Goal: Transaction & Acquisition: Purchase product/service

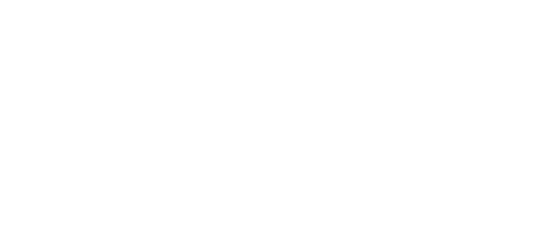
select select "*"
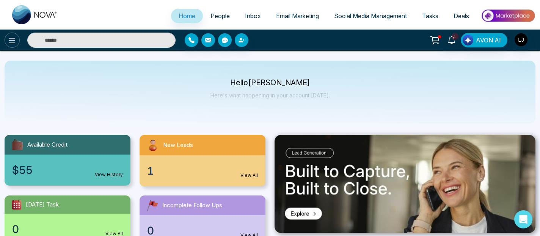
click at [15, 40] on icon at bounding box center [12, 40] width 6 height 5
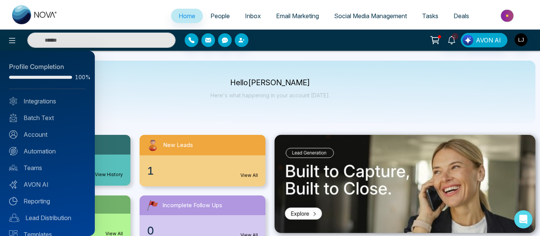
click at [405, 105] on div at bounding box center [270, 118] width 540 height 236
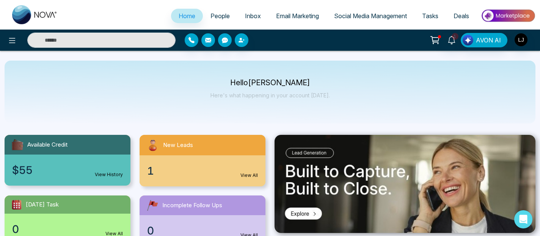
click at [507, 19] on img at bounding box center [508, 15] width 55 height 17
click at [506, 16] on img at bounding box center [508, 15] width 55 height 17
click at [512, 15] on img at bounding box center [508, 15] width 55 height 17
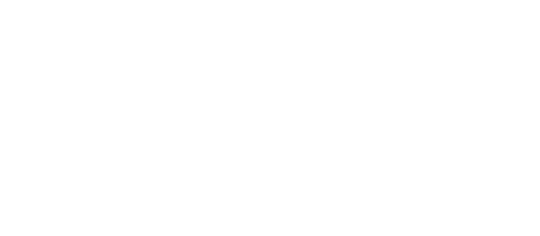
click at [508, 15] on body at bounding box center [270, 118] width 540 height 236
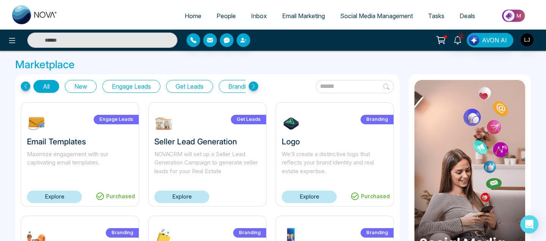
click at [53, 198] on link "Explore" at bounding box center [54, 197] width 55 height 13
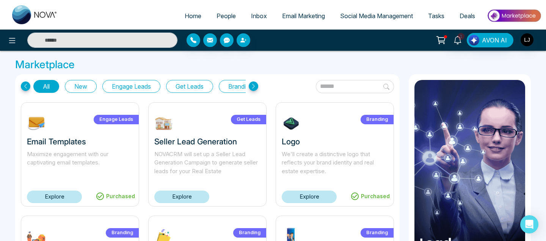
click at [69, 197] on link "Explore" at bounding box center [54, 197] width 55 height 13
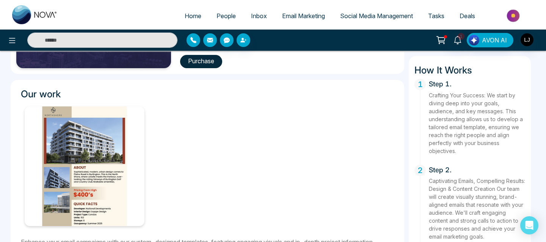
scroll to position [229, 0]
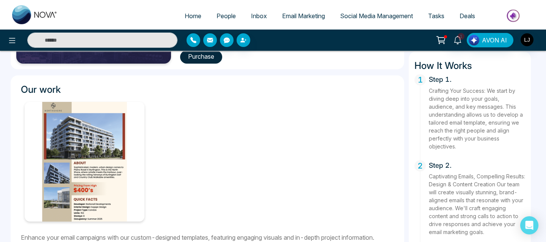
click at [208, 57] on button "Purchase" at bounding box center [201, 56] width 42 height 13
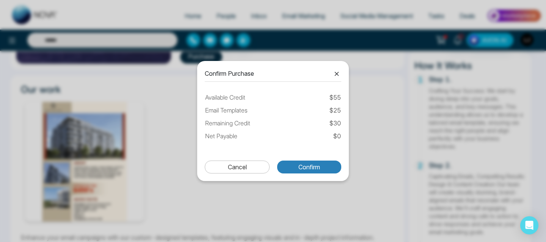
click at [306, 170] on button "Confirm" at bounding box center [309, 167] width 64 height 13
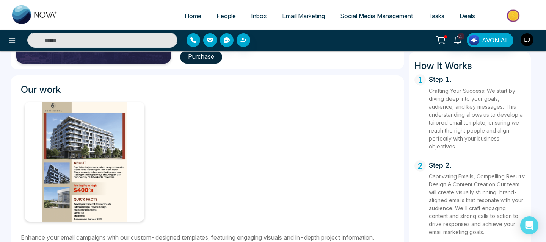
click at [528, 39] on img "button" at bounding box center [527, 39] width 13 height 13
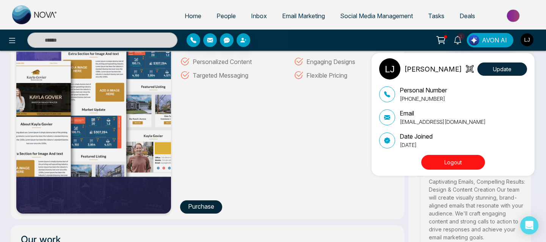
scroll to position [0, 0]
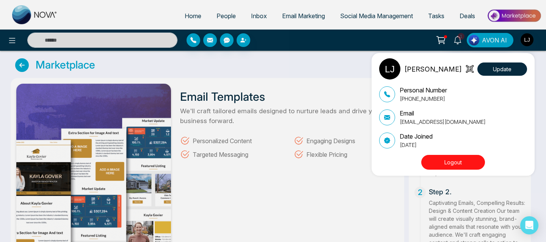
click at [316, 64] on div "[PERSON_NAME] Update Personal Number [PHONE_NUMBER] Email [EMAIL_ADDRESS][DOMAI…" at bounding box center [273, 121] width 546 height 242
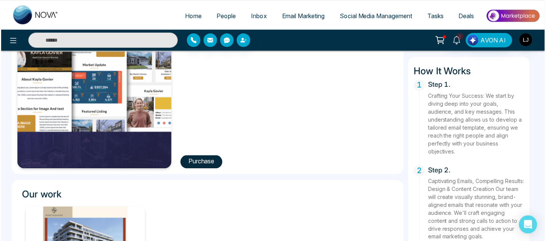
scroll to position [126, 0]
